Goal: Task Accomplishment & Management: Manage account settings

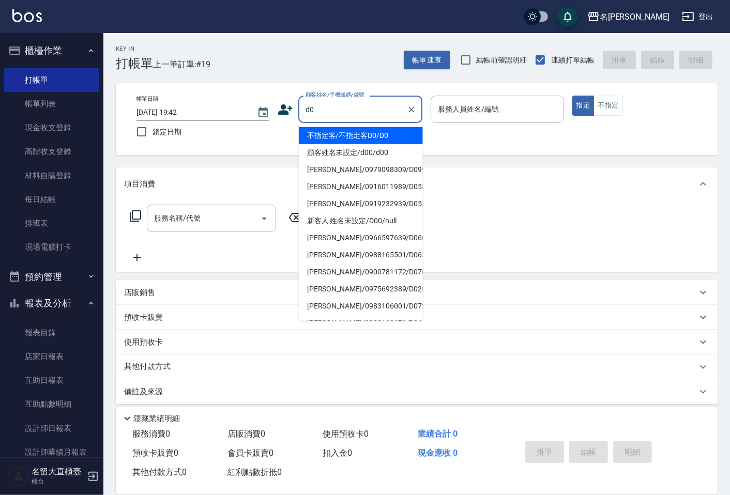
type input "不指定客/不指定客D0/D0"
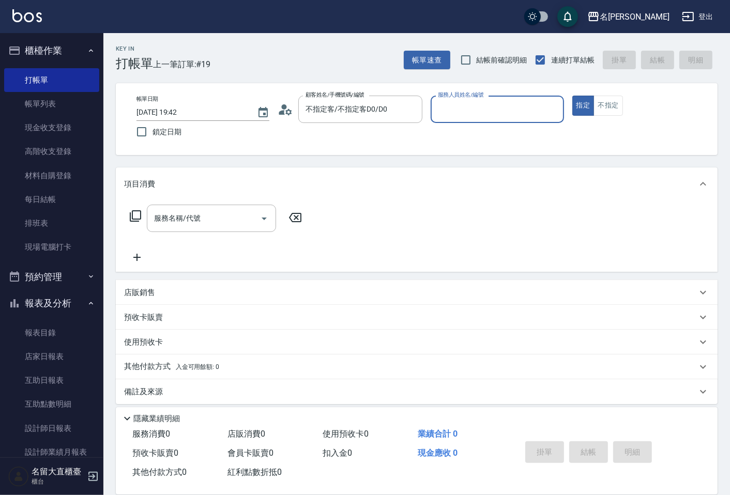
type input "[PERSON_NAME]3"
click at [572, 96] on button "指定" at bounding box center [583, 106] width 22 height 20
type button "true"
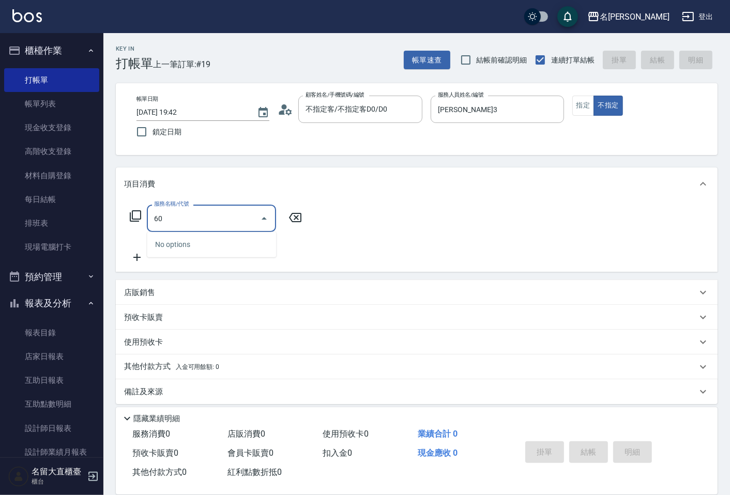
type input "6"
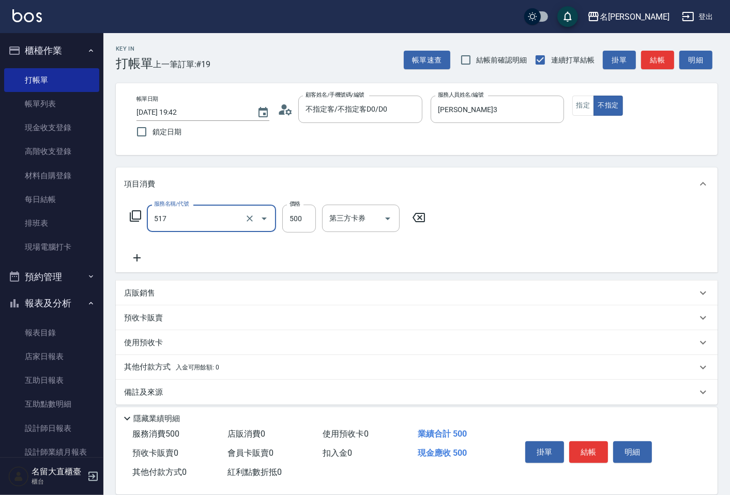
type input "舒醒頭皮(517)"
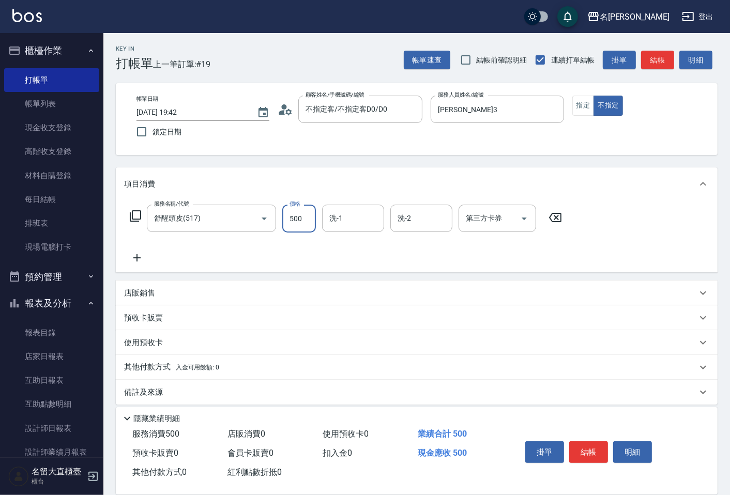
click at [289, 216] on input "500" at bounding box center [299, 219] width 34 height 28
type input "600"
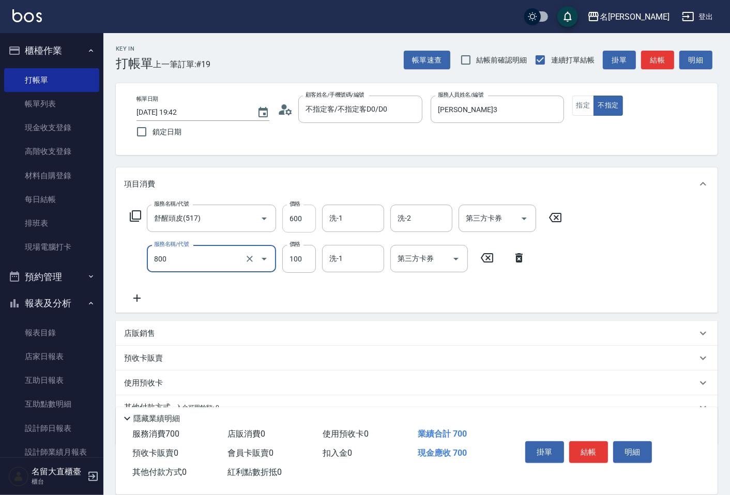
type input "快速修護(800)"
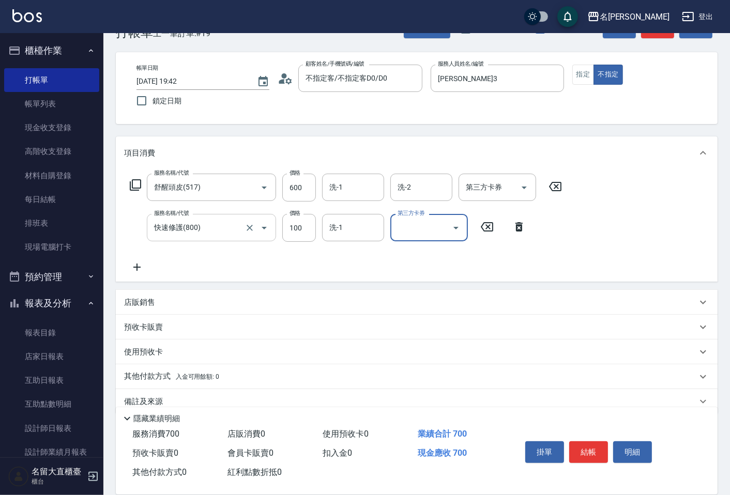
scroll to position [48, 0]
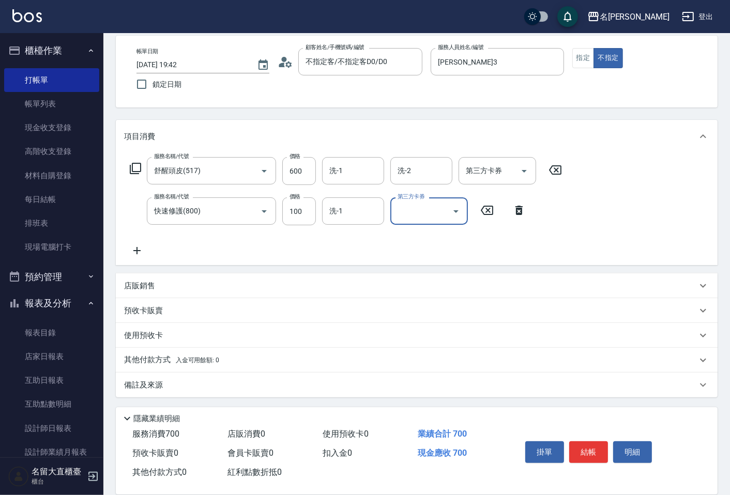
click at [164, 363] on p "其他付款方式 入金可用餘額: 0" at bounding box center [171, 360] width 95 height 11
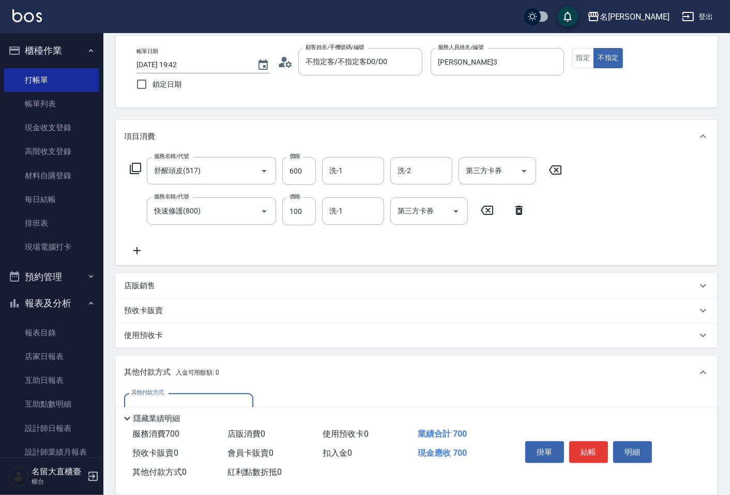
scroll to position [0, 0]
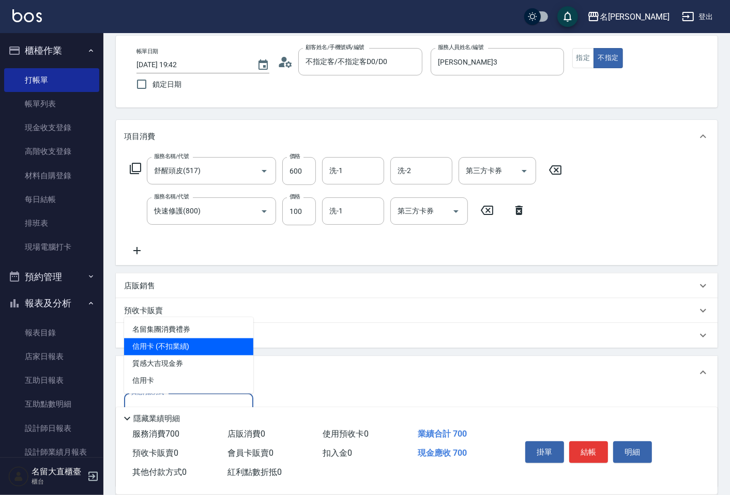
type input "信用卡 (不扣業績)"
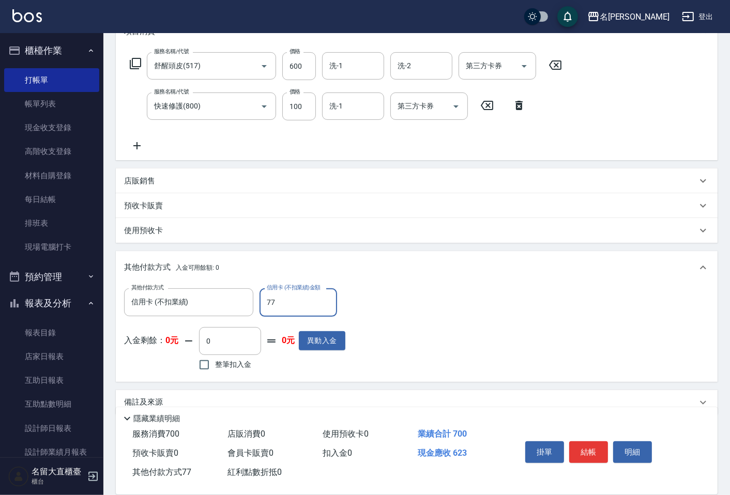
scroll to position [162, 0]
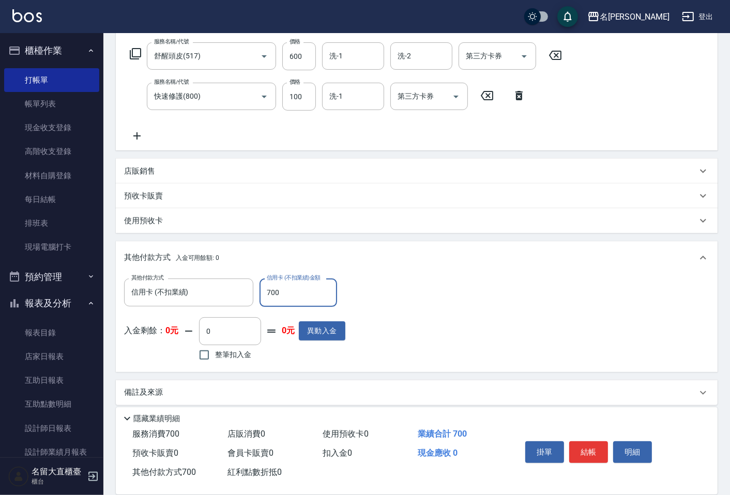
type input "700"
click at [591, 445] on button "結帳" at bounding box center [588, 453] width 39 height 22
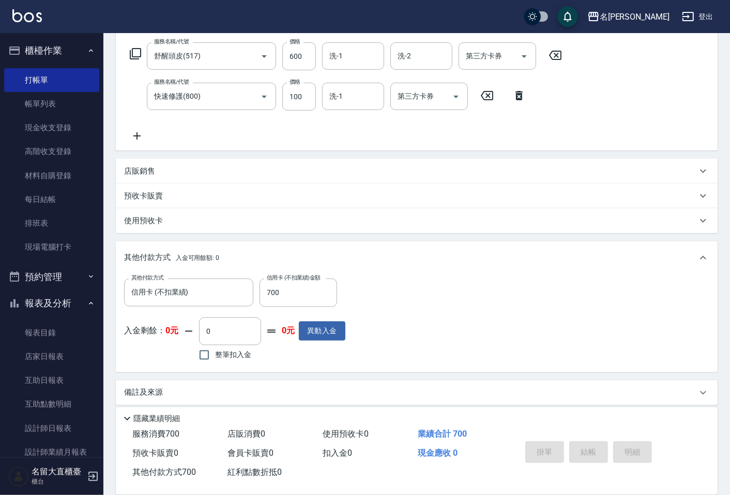
type input "2025/10/09 20:27"
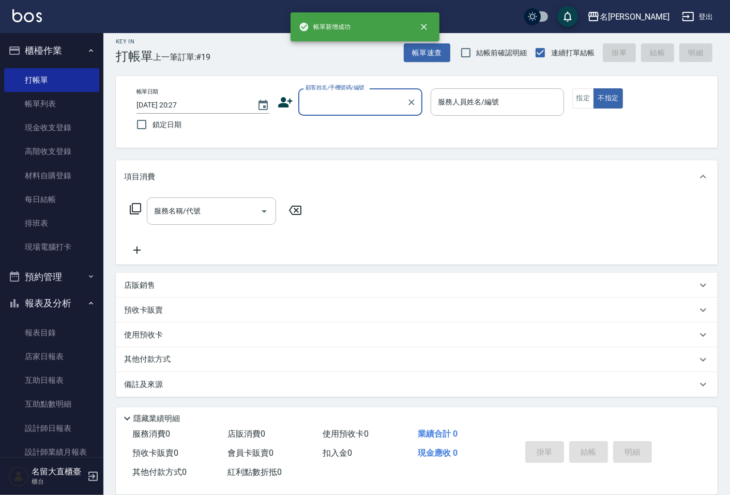
scroll to position [0, 0]
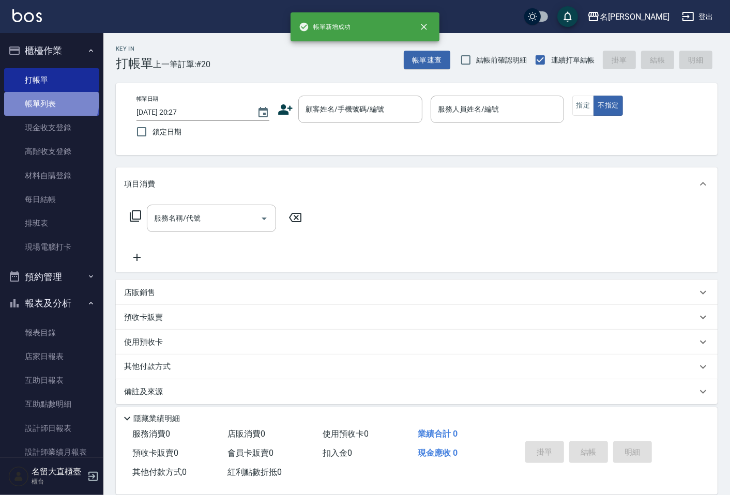
click at [50, 101] on link "帳單列表" at bounding box center [51, 104] width 95 height 24
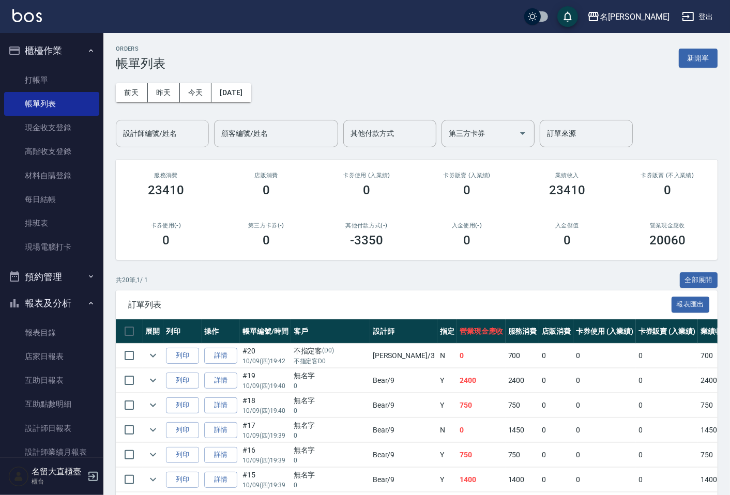
click at [142, 143] on div "設計師編號/姓名" at bounding box center [162, 133] width 93 height 27
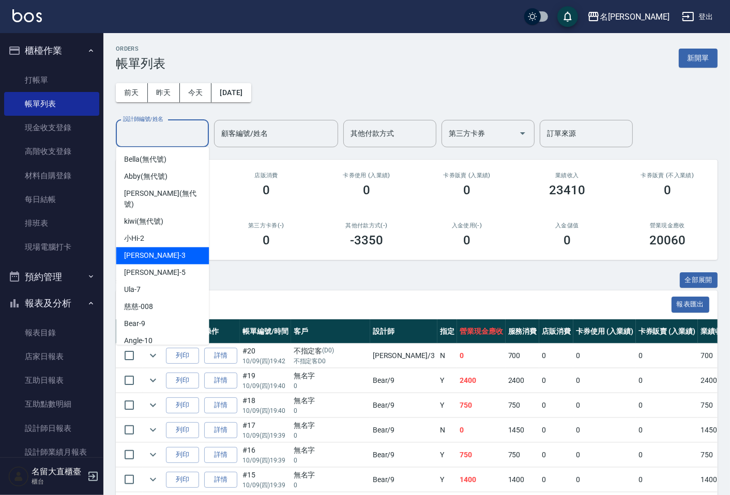
click at [146, 247] on div "郭忠翰 -3" at bounding box center [162, 255] width 93 height 17
type input "郭忠翰-3"
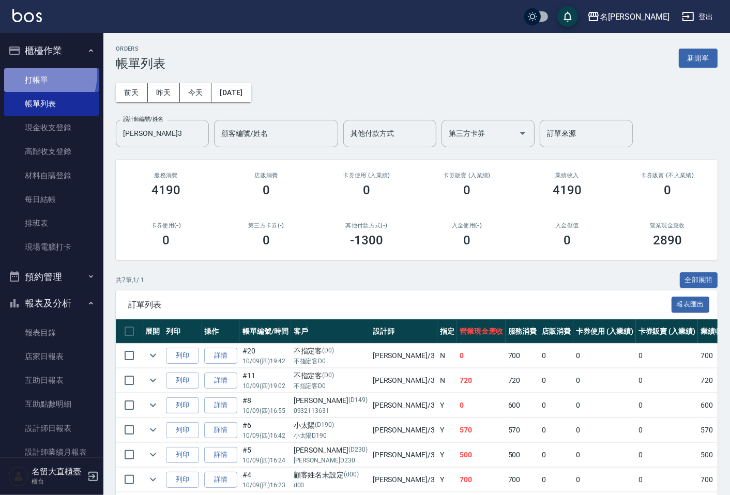
click at [33, 74] on link "打帳單" at bounding box center [51, 80] width 95 height 24
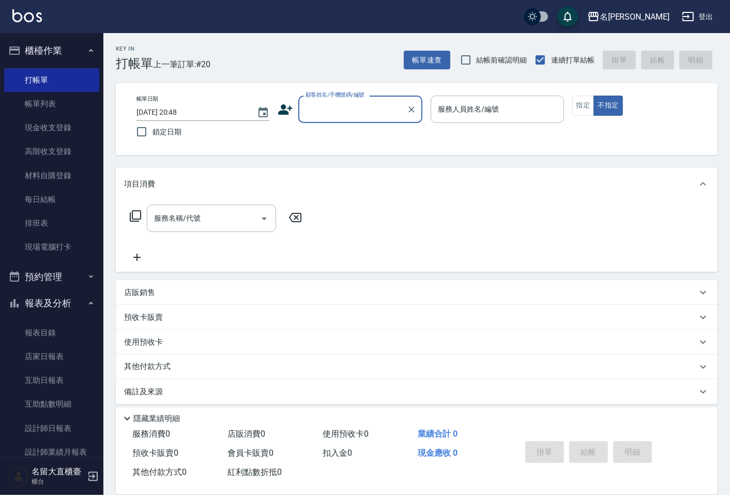
click at [308, 110] on input "顧客姓名/手機號碼/編號" at bounding box center [352, 109] width 99 height 18
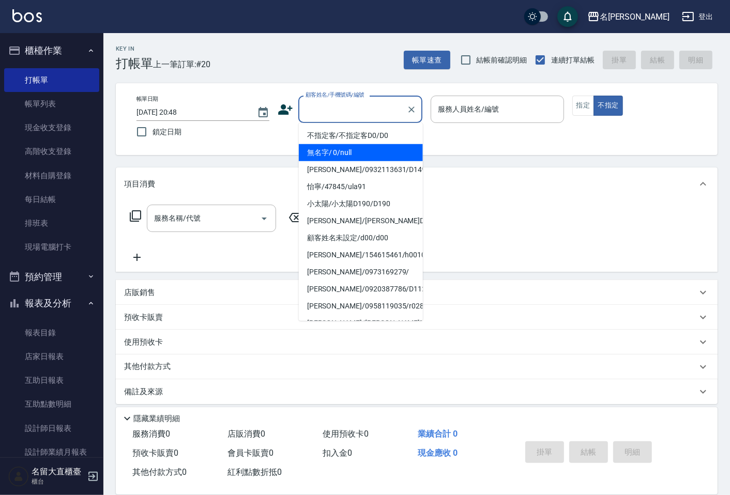
click at [347, 155] on li "無名字/ 0/null" at bounding box center [361, 152] width 124 height 17
type input "無名字/ 0/null"
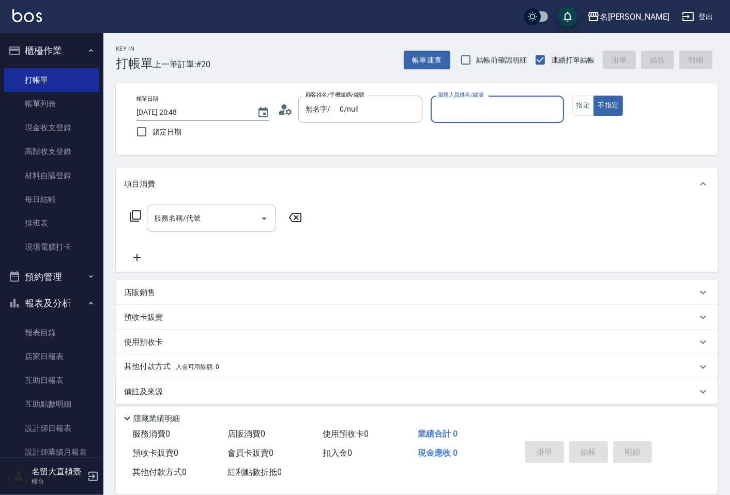
click at [444, 113] on input "服務人員姓名/編號" at bounding box center [497, 109] width 124 height 18
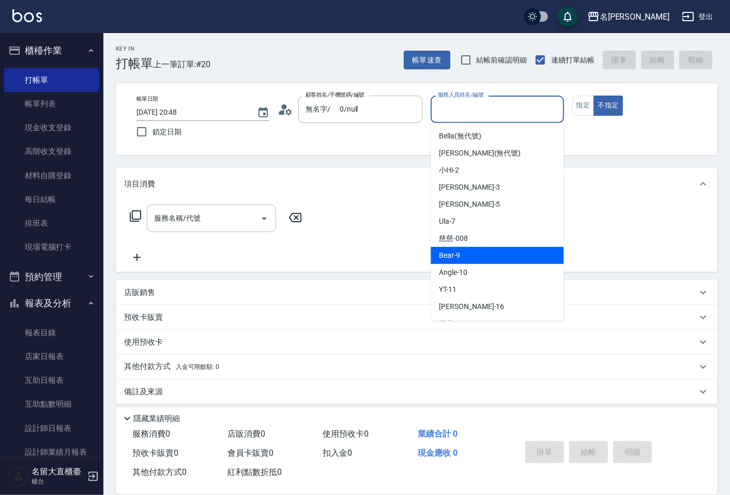
scroll to position [115, 0]
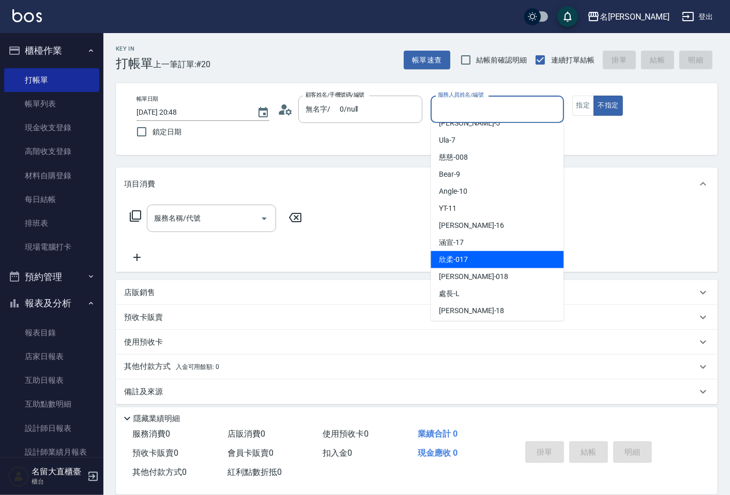
click at [467, 253] on div "欣柔 -017" at bounding box center [497, 259] width 133 height 17
type input "欣柔-017"
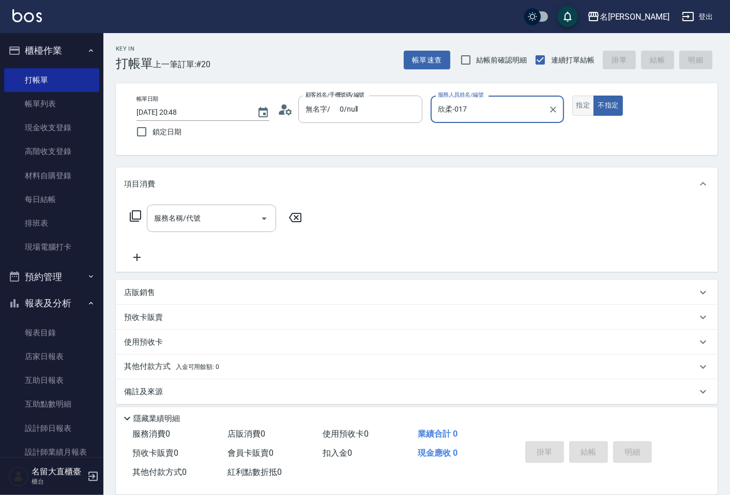
click at [591, 102] on button "指定" at bounding box center [583, 106] width 22 height 20
click at [229, 230] on div "服務名稱/代號" at bounding box center [211, 218] width 129 height 27
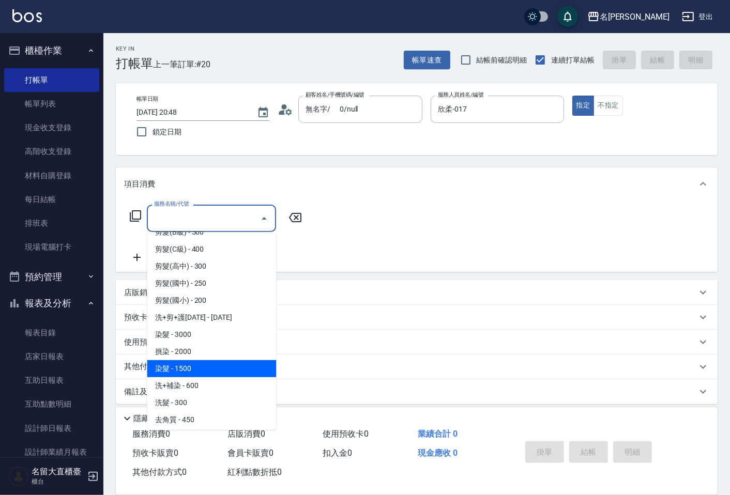
scroll to position [172, 0]
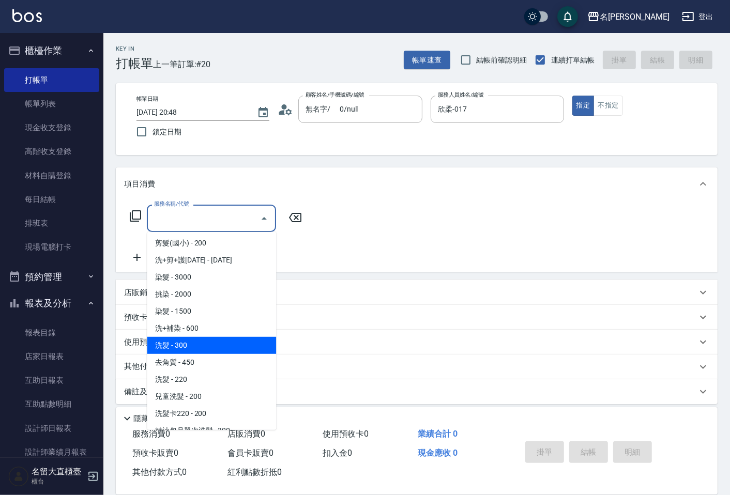
click at [184, 350] on span "洗髮 - 300" at bounding box center [211, 345] width 129 height 17
type input "洗髮(500)"
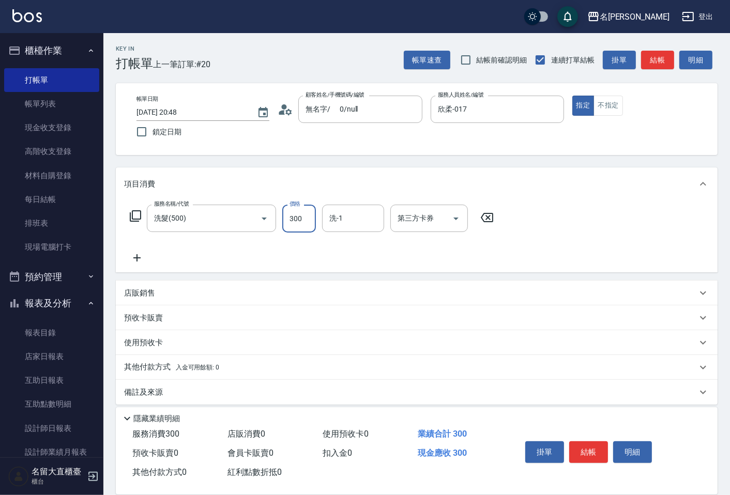
click at [302, 220] on input "300" at bounding box center [299, 219] width 34 height 28
type input "350"
click at [138, 256] on icon at bounding box center [137, 258] width 26 height 12
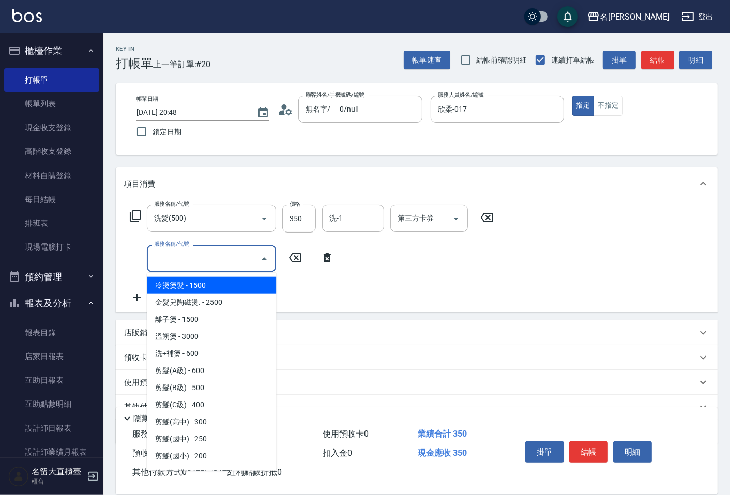
click at [166, 260] on input "服務名稱/代號" at bounding box center [203, 259] width 104 height 18
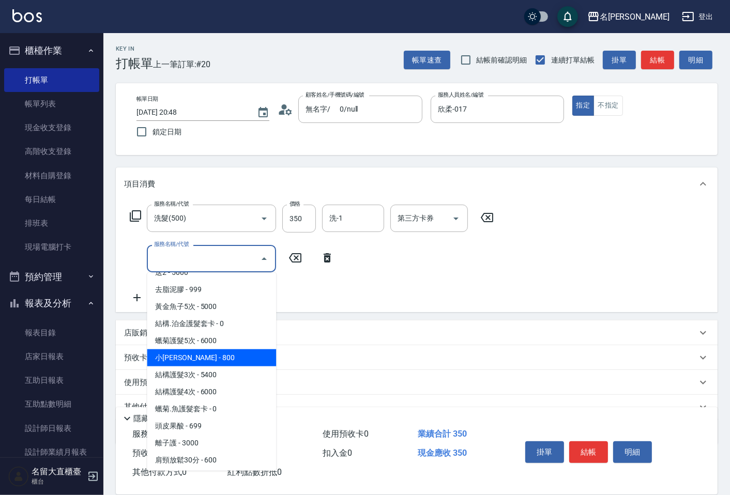
scroll to position [804, 0]
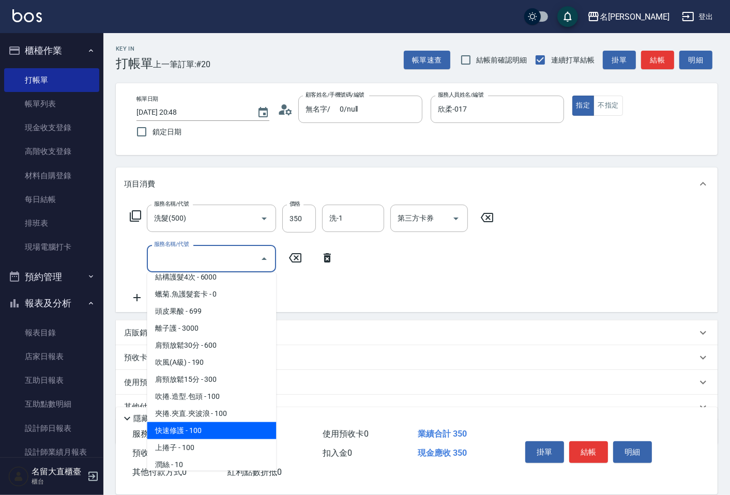
click at [204, 422] on span "快速修護 - 100" at bounding box center [211, 430] width 129 height 17
type input "快速修護(800)"
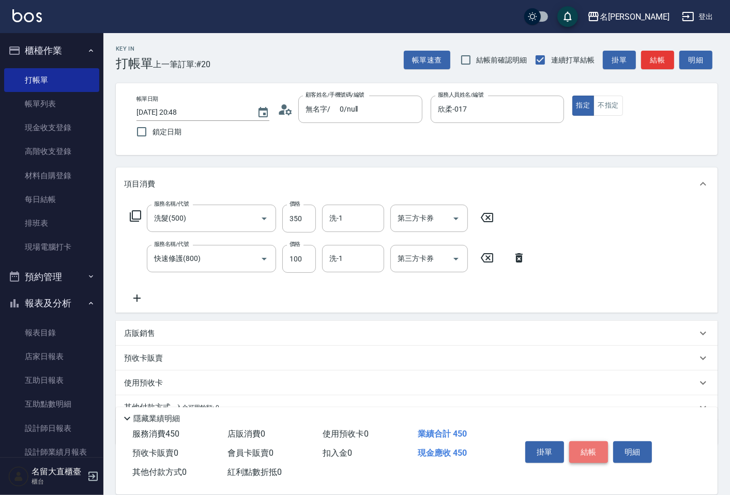
click at [583, 445] on button "結帳" at bounding box center [588, 453] width 39 height 22
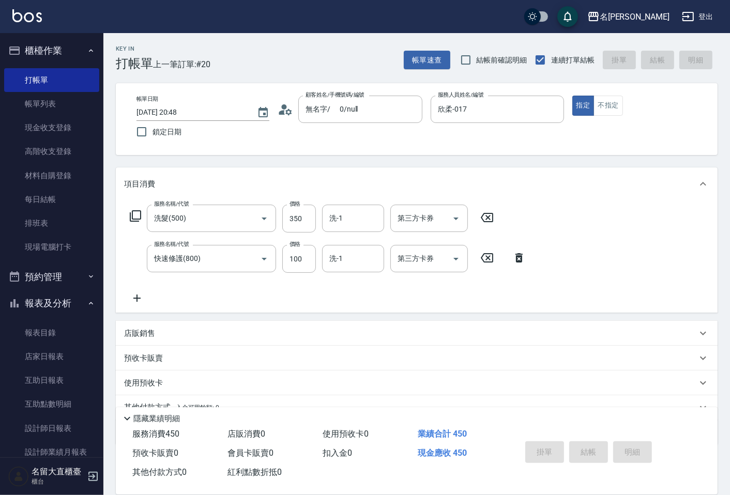
type input "2025/10/09 20:49"
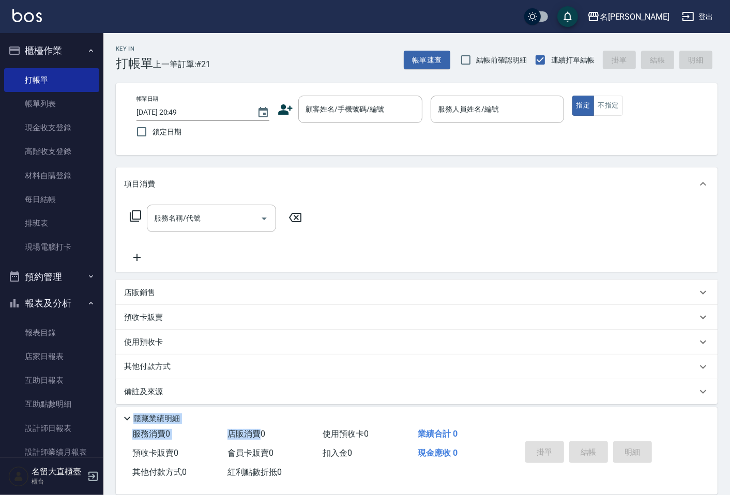
click at [281, 495] on html "名留大直 登出 櫃檯作業 打帳單 帳單列表 現金收支登錄 高階收支登錄 材料自購登錄 每日結帳 排班表 現場電腦打卡 預約管理 預約管理 單日預約紀錄 單週預…" at bounding box center [365, 251] width 730 height 503
click at [44, 251] on link "現場電腦打卡" at bounding box center [51, 247] width 95 height 24
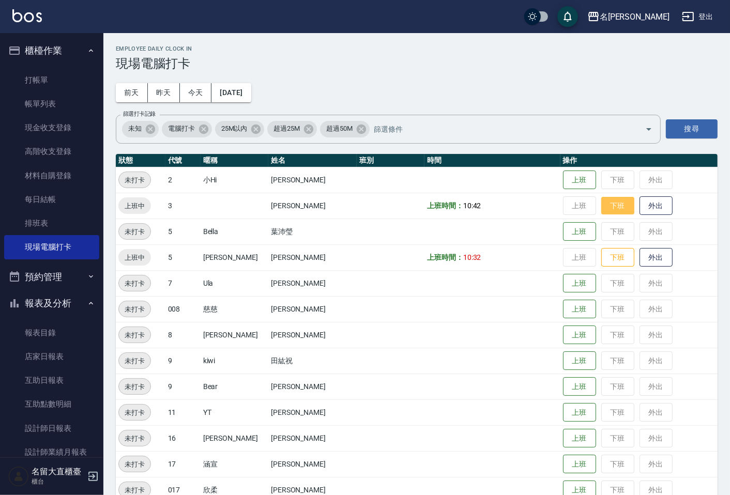
click at [608, 213] on button "下班" at bounding box center [617, 206] width 33 height 18
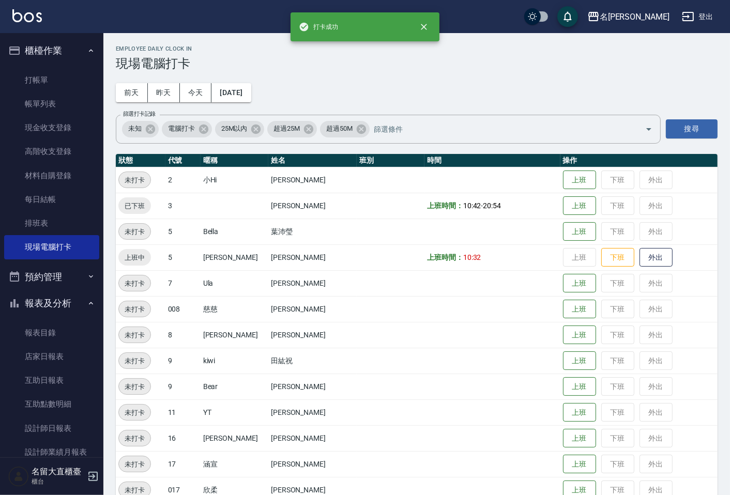
click at [614, 269] on td "上班 下班 外出" at bounding box center [638, 258] width 157 height 26
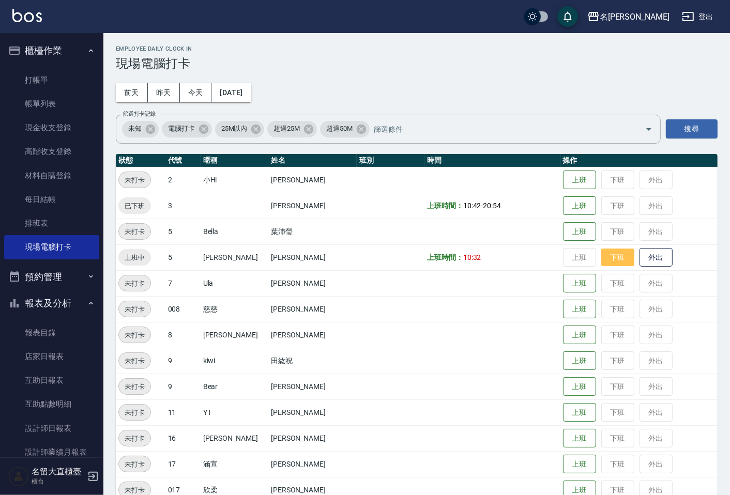
click at [614, 264] on button "下班" at bounding box center [617, 258] width 33 height 18
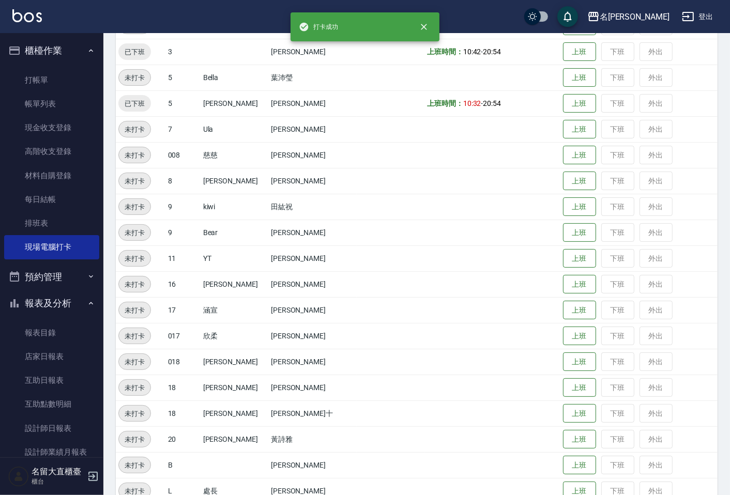
scroll to position [112, 0]
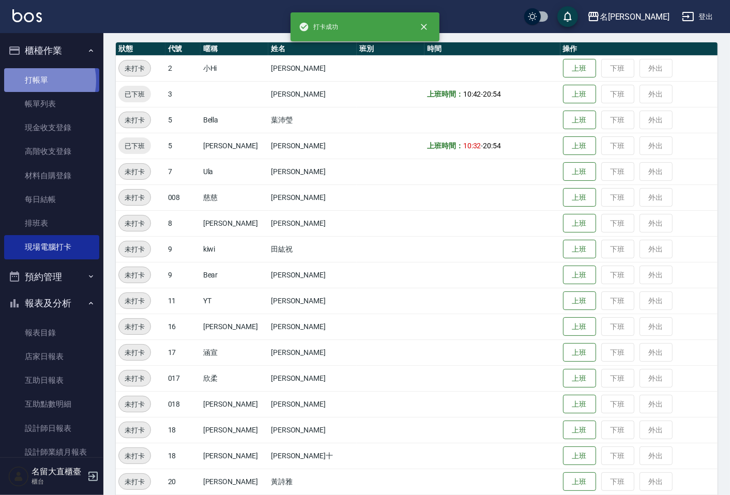
click at [33, 81] on link "打帳單" at bounding box center [51, 80] width 95 height 24
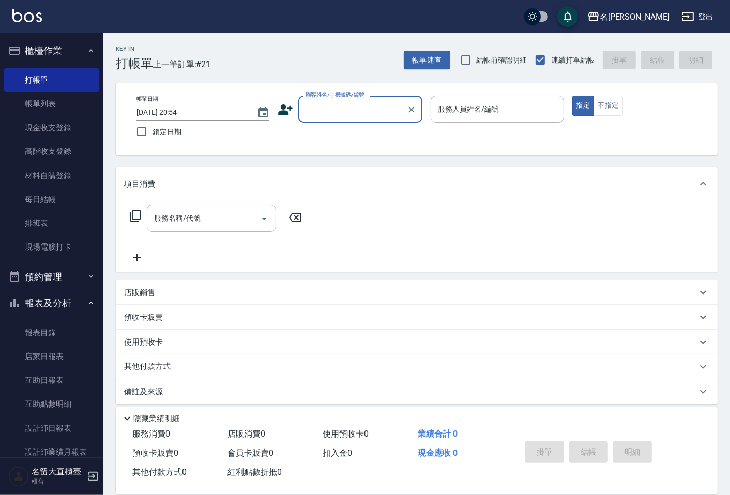
drag, startPoint x: 309, startPoint y: 97, endPoint x: 314, endPoint y: 101, distance: 6.6
click at [314, 101] on div "顧客姓名/手機號碼/編號 顧客姓名/手機號碼/編號" at bounding box center [360, 109] width 124 height 27
click at [318, 109] on input "顧客姓名/手機號碼/編號" at bounding box center [352, 109] width 99 height 18
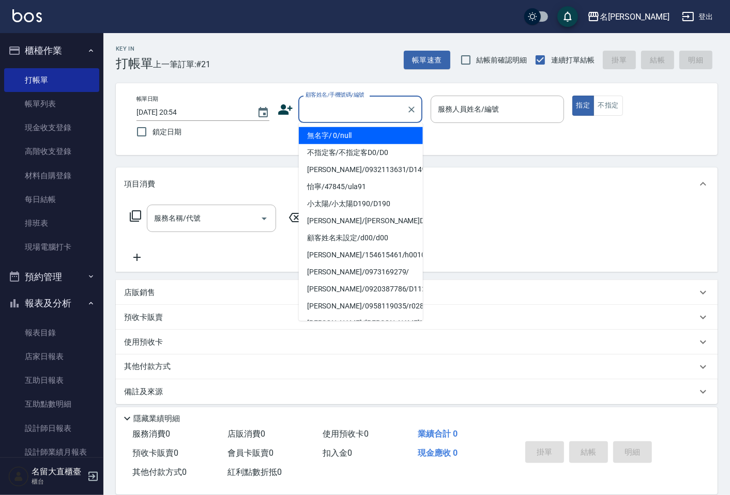
click at [327, 132] on li "無名字/ 0/null" at bounding box center [361, 135] width 124 height 17
type input "無名字/ 0/null"
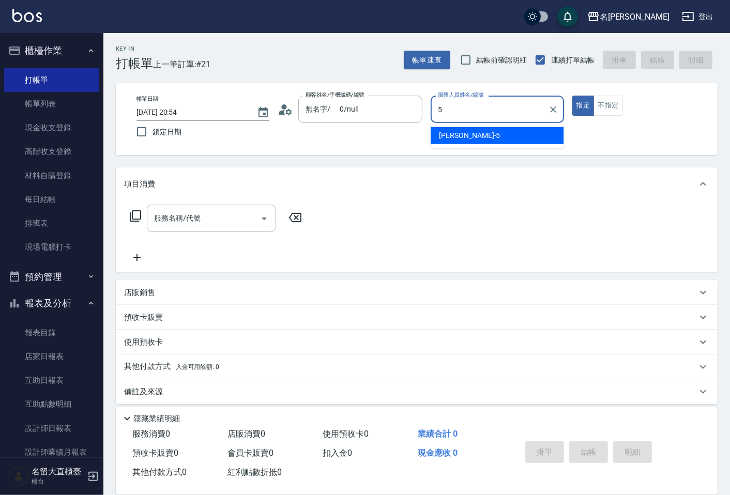
type input "Reese-5"
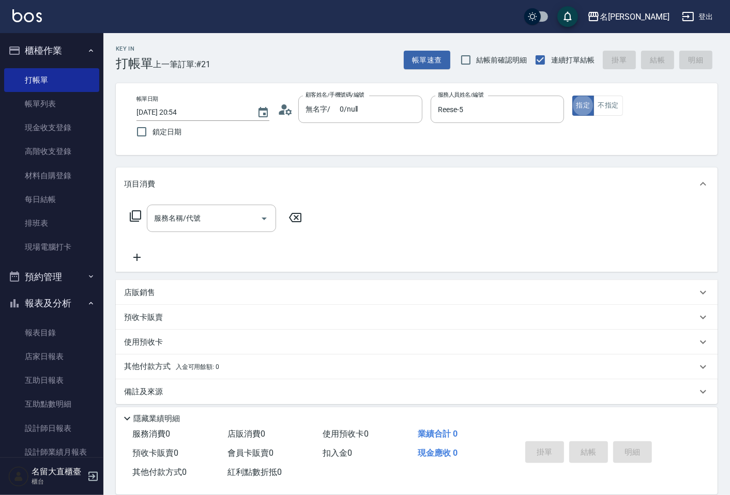
type button "true"
click at [609, 103] on button "不指定" at bounding box center [608, 106] width 29 height 20
click at [135, 215] on icon at bounding box center [135, 216] width 12 height 12
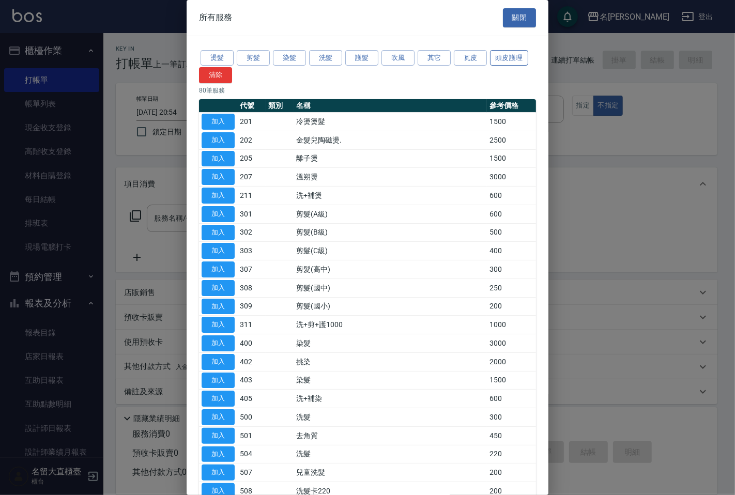
drag, startPoint x: 512, startPoint y: 55, endPoint x: 509, endPoint y: 59, distance: 5.5
click at [512, 54] on button "頭皮護理" at bounding box center [509, 58] width 38 height 16
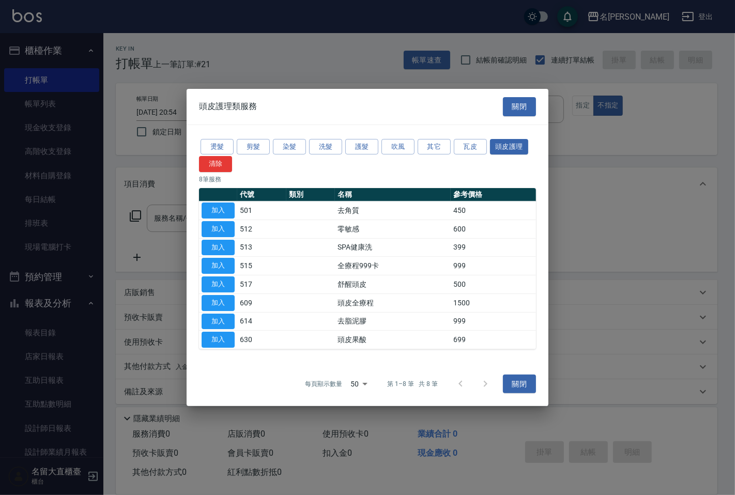
click at [225, 318] on button "加入" at bounding box center [218, 321] width 33 height 16
type input "去脂泥膠(614)"
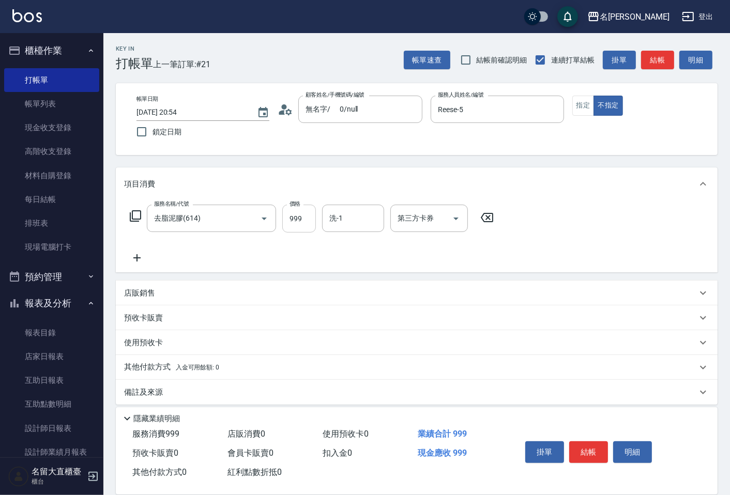
click at [302, 216] on input "999" at bounding box center [299, 219] width 34 height 28
type input "800"
click at [138, 256] on icon at bounding box center [137, 258] width 26 height 12
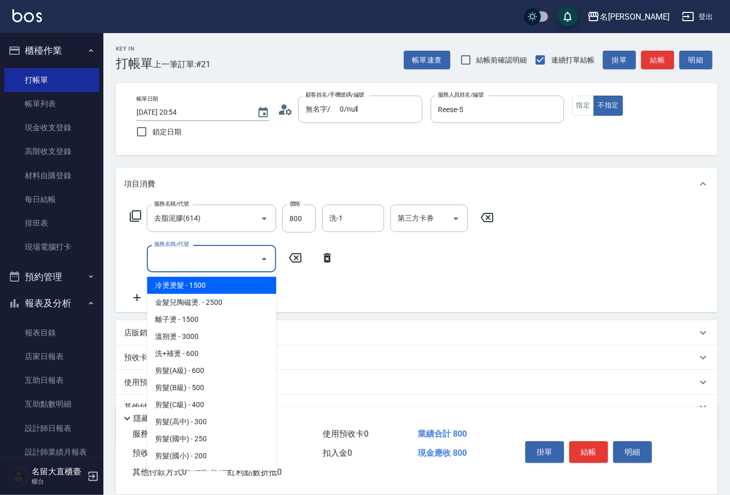
click at [177, 257] on input "服務名稱/代號" at bounding box center [203, 259] width 104 height 18
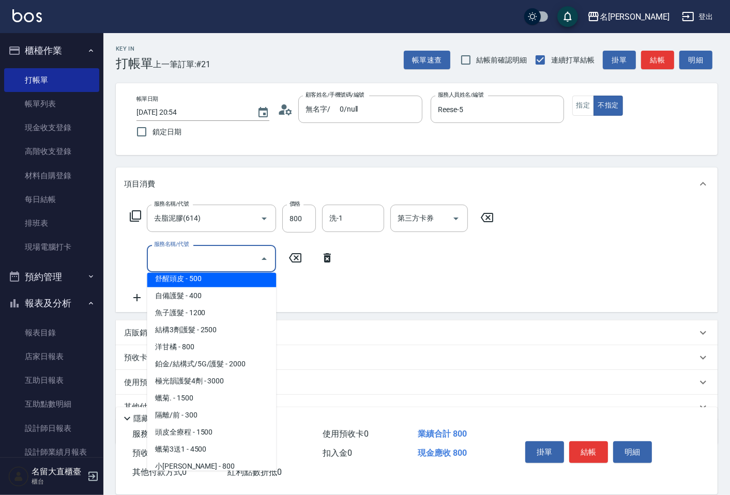
scroll to position [459, 0]
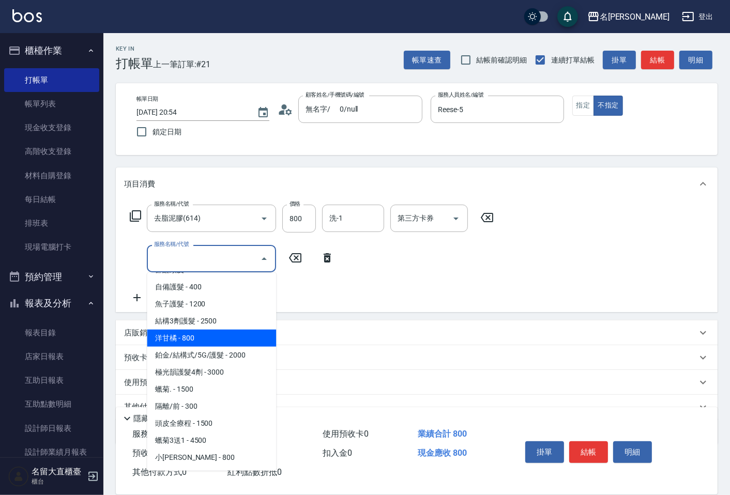
click at [215, 338] on span "洋甘橘 - 800" at bounding box center [211, 338] width 129 height 17
type input "洋甘橘(604)"
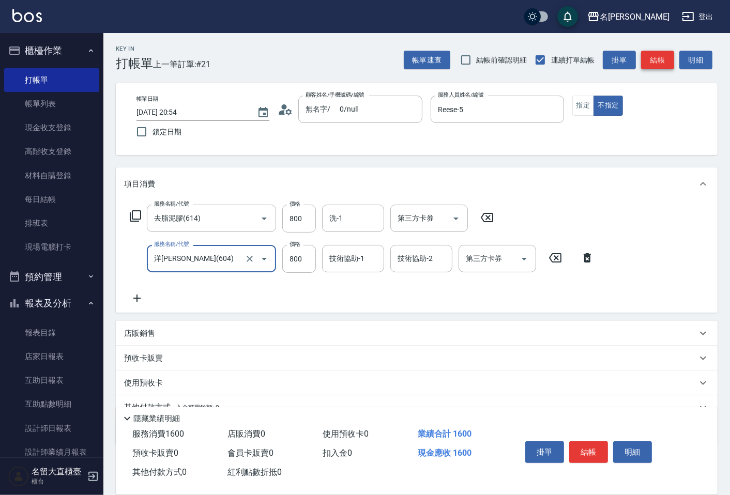
click at [650, 64] on button "結帳" at bounding box center [657, 60] width 33 height 19
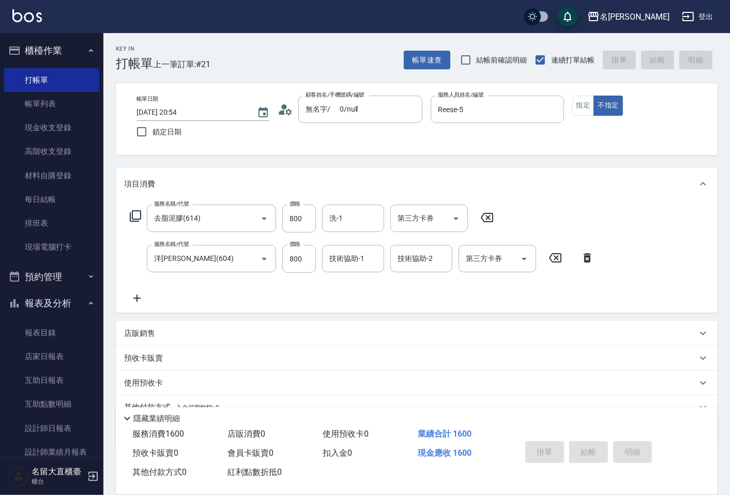
type input "2025/10/09 20:55"
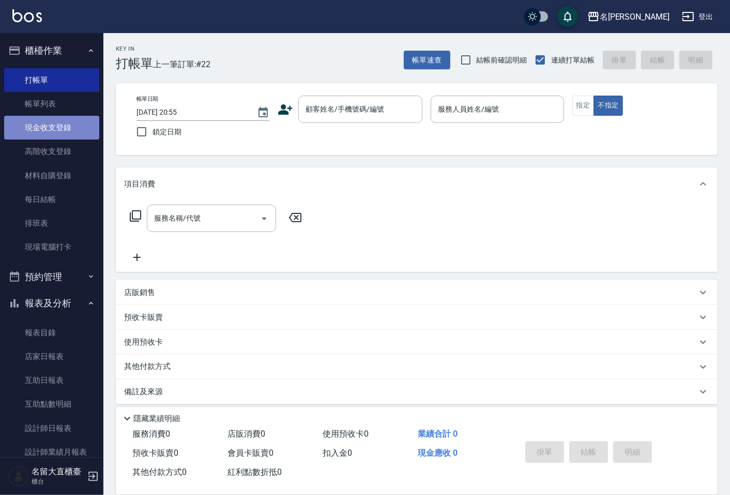
click at [59, 119] on link "現金收支登錄" at bounding box center [51, 128] width 95 height 24
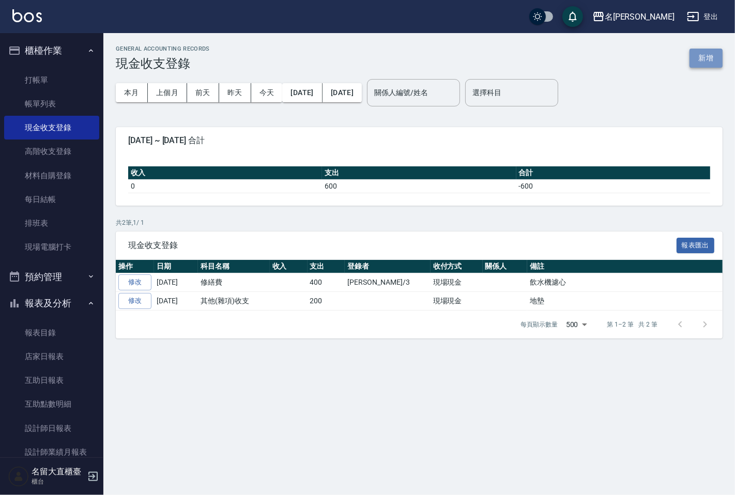
click at [707, 53] on button "新增" at bounding box center [706, 58] width 33 height 19
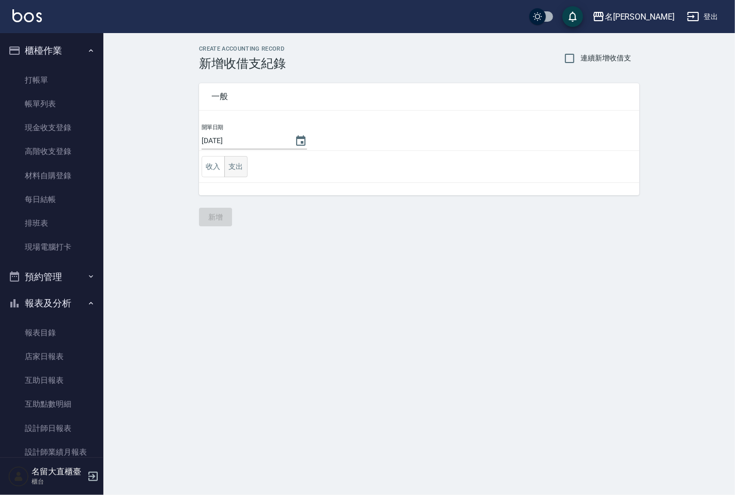
click at [242, 162] on button "支出" at bounding box center [235, 166] width 23 height 21
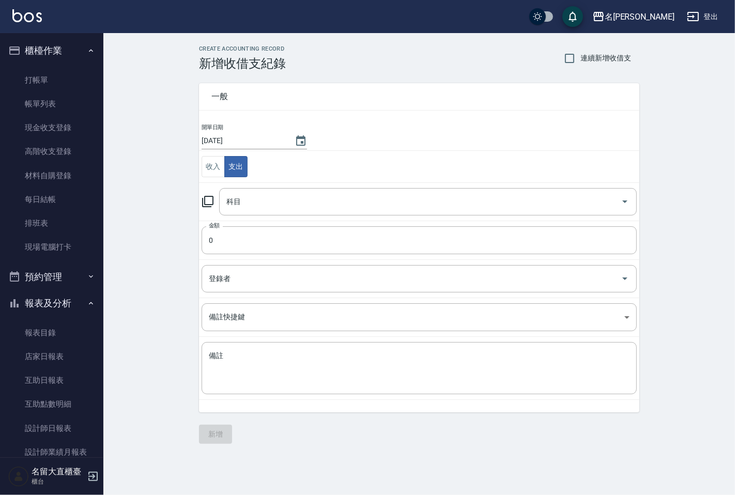
click at [206, 208] on icon at bounding box center [208, 201] width 12 height 12
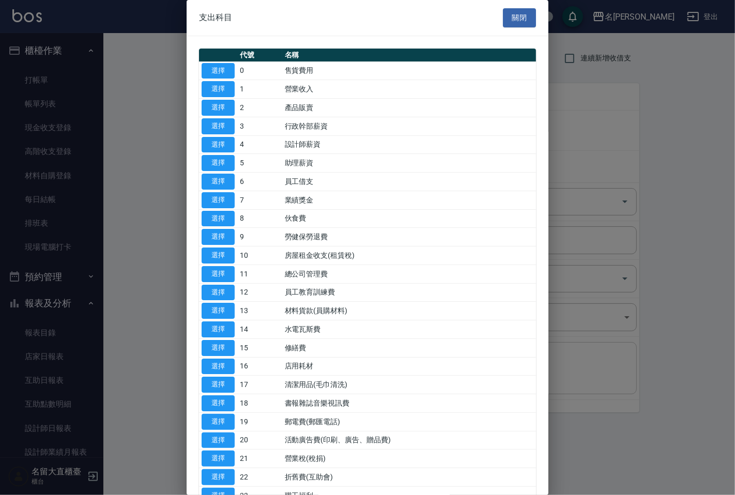
click at [228, 345] on button "選擇" at bounding box center [218, 348] width 33 height 16
type input "15 修繕費"
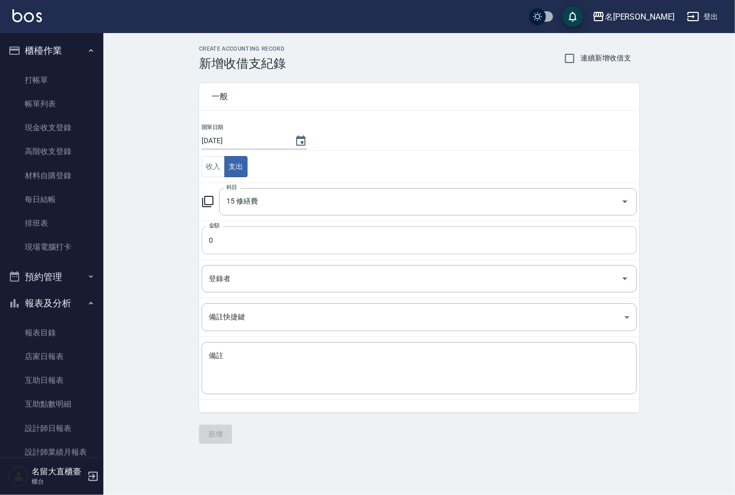
click at [243, 239] on input "0" at bounding box center [419, 240] width 435 height 28
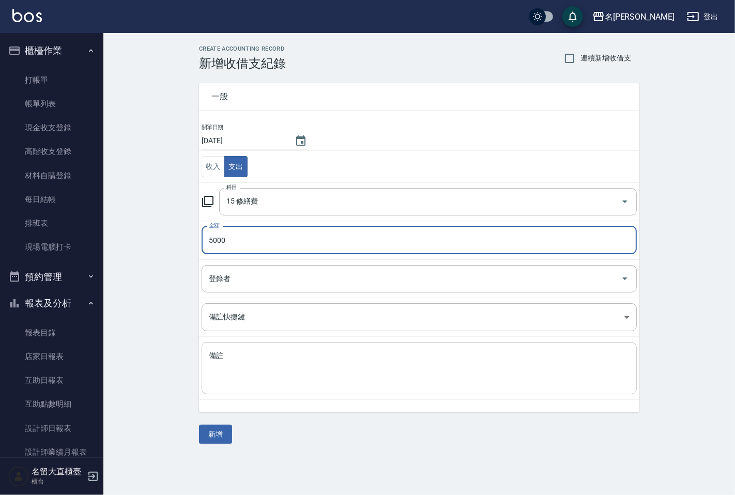
type input "5000"
click at [255, 373] on textarea "備註" at bounding box center [419, 368] width 421 height 35
type textarea "F"
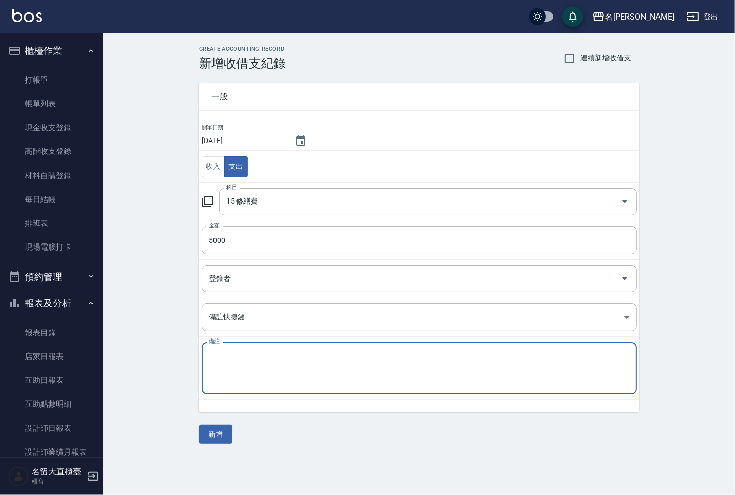
type textarea "ㄑ"
type textarea "飲水機"
click at [225, 430] on button "新增" at bounding box center [215, 434] width 33 height 19
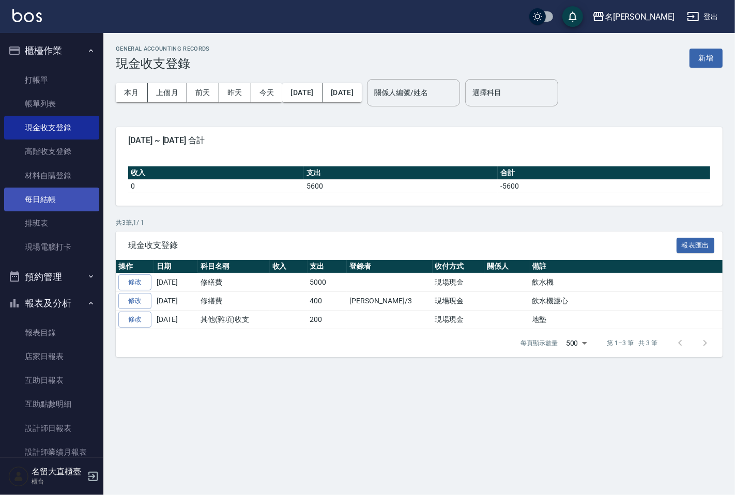
click at [45, 188] on link "每日結帳" at bounding box center [51, 200] width 95 height 24
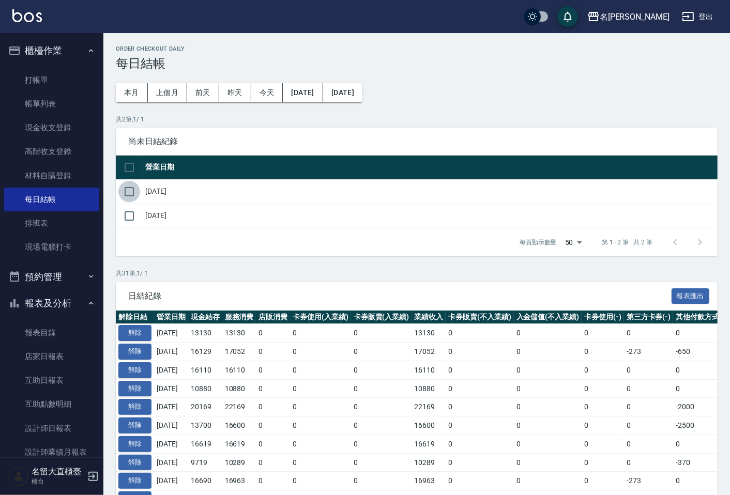
click at [135, 188] on input "checkbox" at bounding box center [129, 192] width 22 height 22
checkbox input "true"
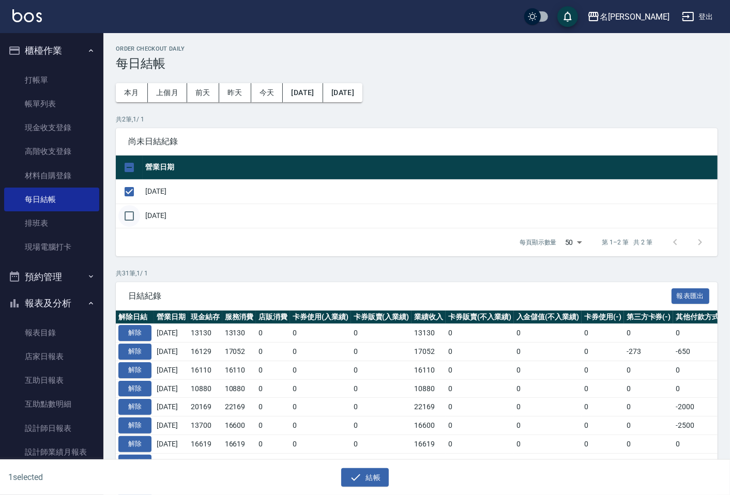
click at [137, 211] on input "checkbox" at bounding box center [129, 216] width 22 height 22
checkbox input "true"
click at [377, 488] on div "2 selected 結帳" at bounding box center [365, 478] width 730 height 36
click at [375, 478] on button "結帳" at bounding box center [365, 477] width 48 height 19
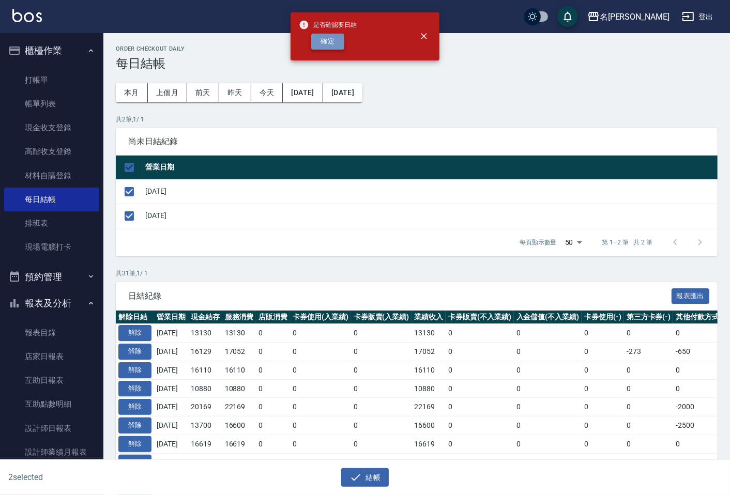
click at [320, 48] on button "確定" at bounding box center [327, 42] width 33 height 16
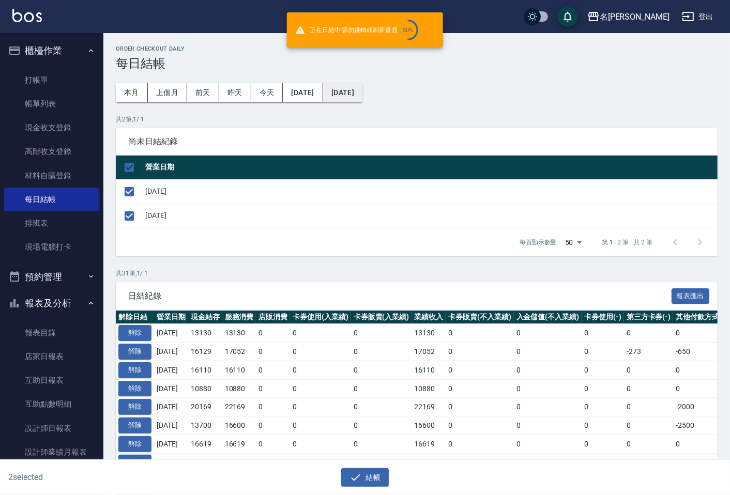
checkbox input "false"
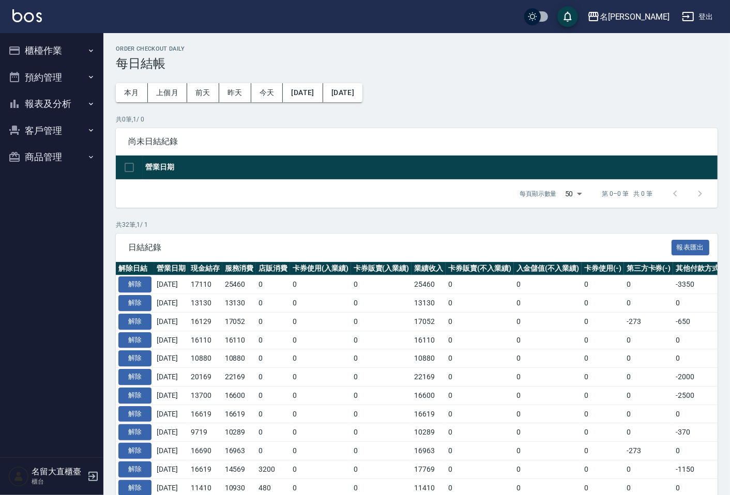
click at [80, 100] on button "報表及分析" at bounding box center [51, 103] width 95 height 27
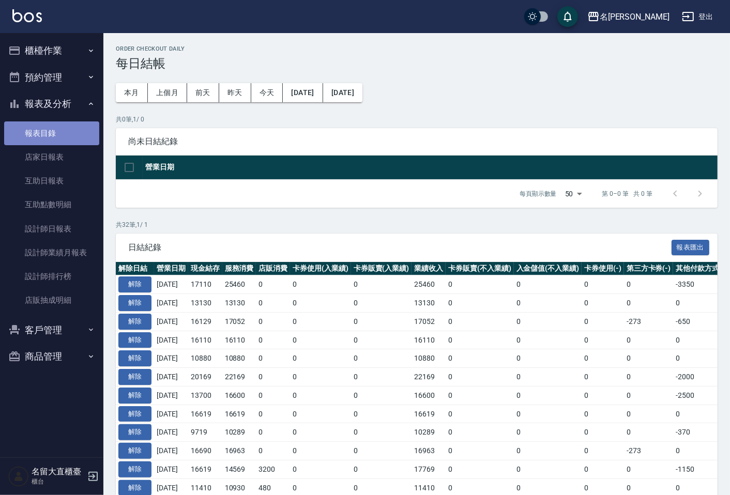
click at [74, 141] on link "報表目錄" at bounding box center [51, 134] width 95 height 24
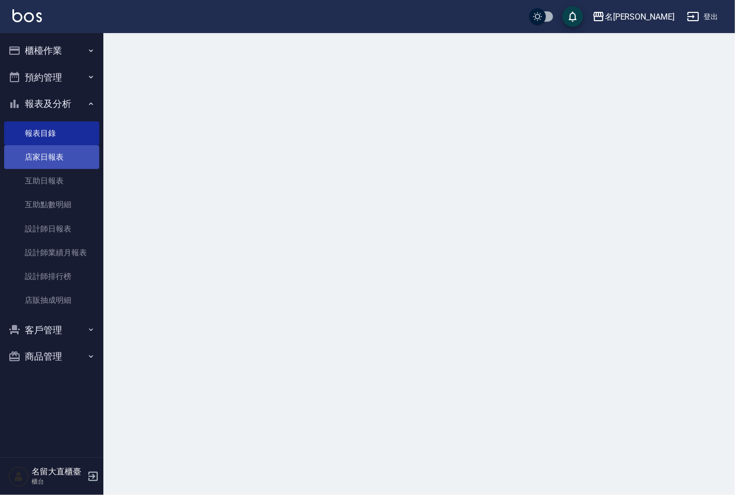
click at [76, 146] on link "店家日報表" at bounding box center [51, 157] width 95 height 24
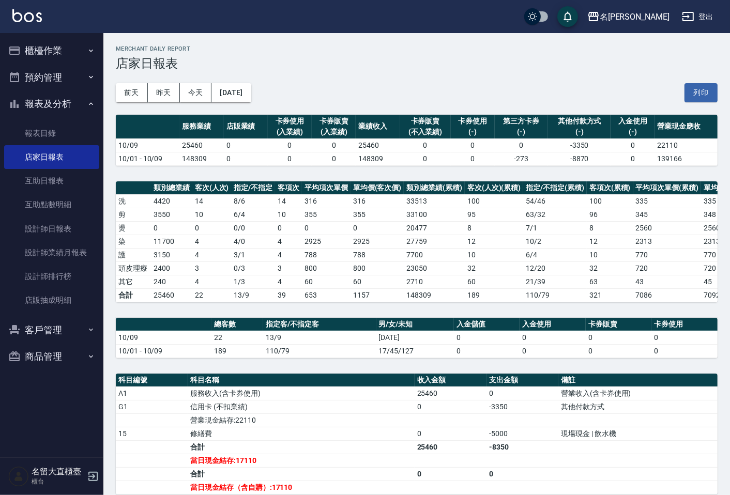
scroll to position [57, 0]
